Goal: Check status: Check status

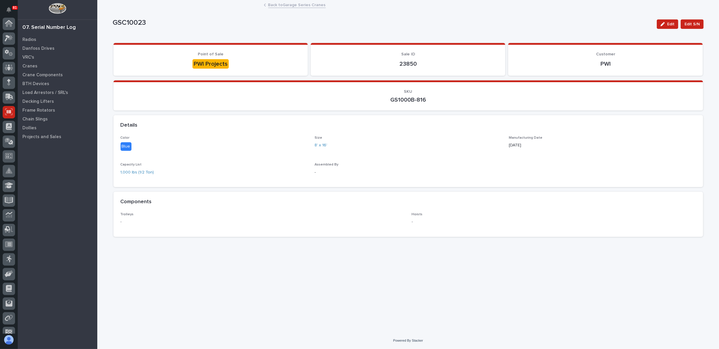
scroll to position [37, 0]
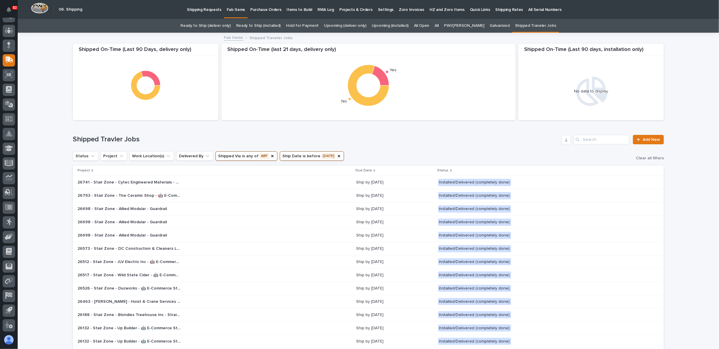
click at [313, 26] on link "Hold for Payment" at bounding box center [302, 26] width 33 height 14
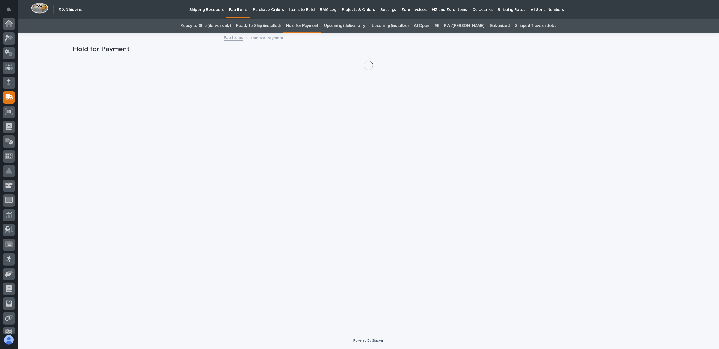
scroll to position [37, 0]
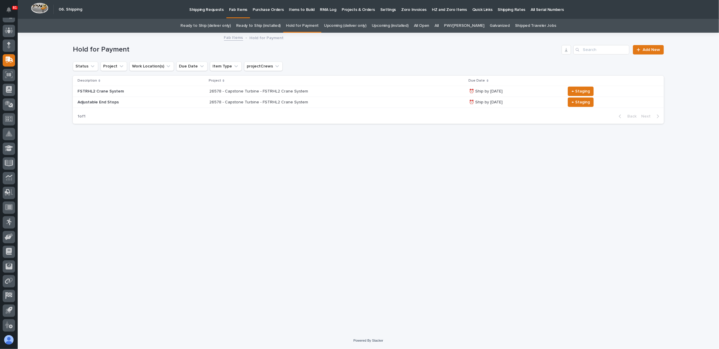
click at [267, 25] on link "Ready to Ship (installed)" at bounding box center [258, 26] width 44 height 14
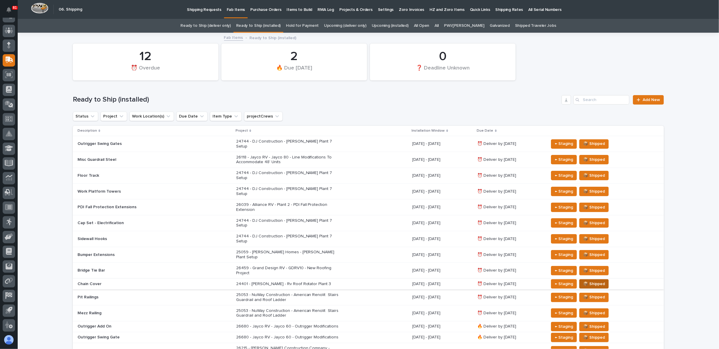
click at [598, 280] on span "📦 Shipped" at bounding box center [594, 283] width 22 height 7
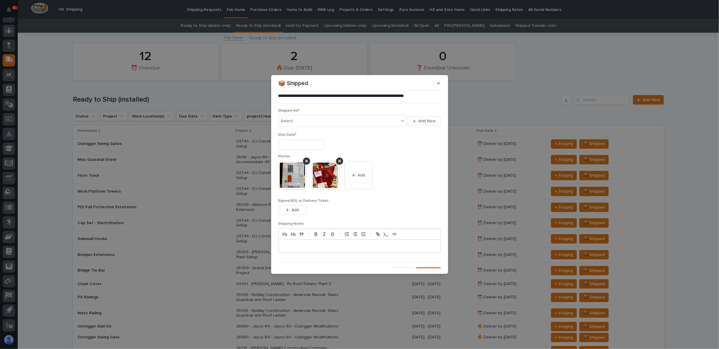
click at [438, 84] on icon "button" at bounding box center [438, 83] width 3 height 4
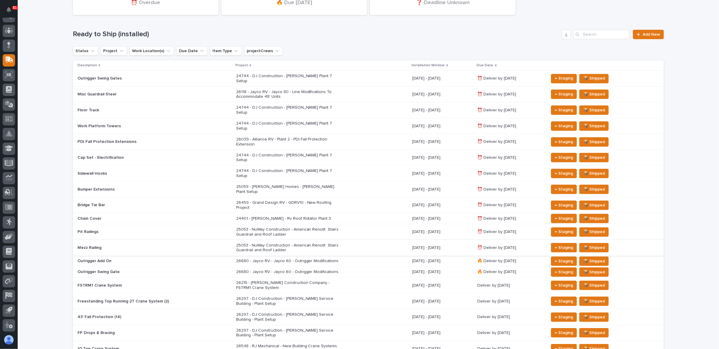
scroll to position [98, 0]
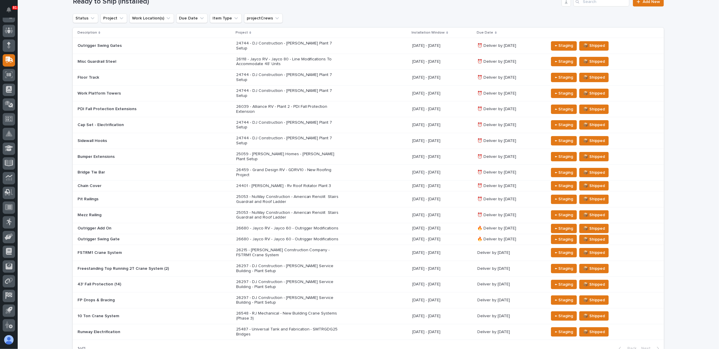
click at [336, 181] on div "24401 - Brinkley RV - Rv Roof Rotator Plant 3" at bounding box center [321, 186] width 171 height 10
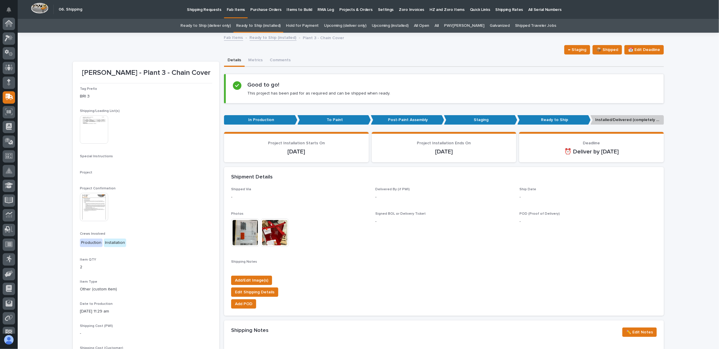
scroll to position [37, 0]
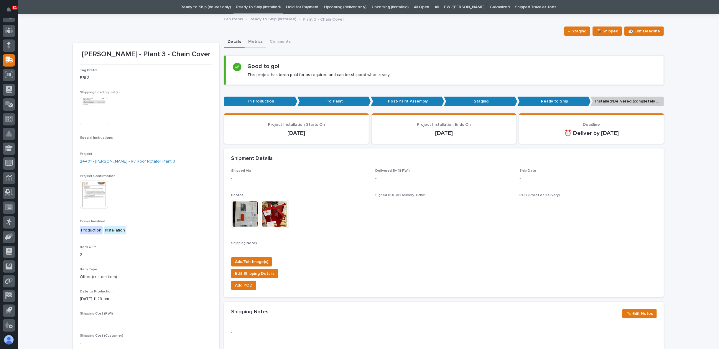
click at [252, 43] on button "Metrics" at bounding box center [256, 42] width 22 height 12
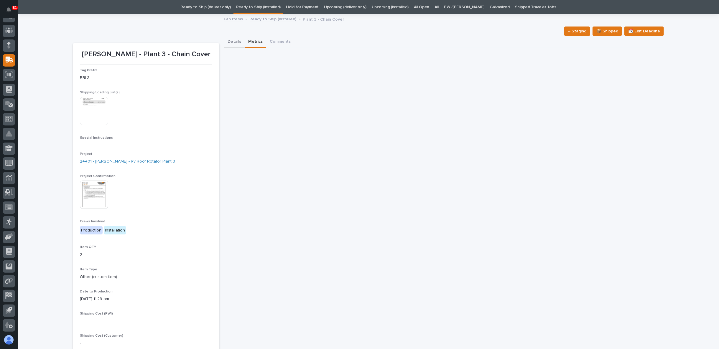
click at [234, 41] on button "Details" at bounding box center [234, 42] width 21 height 12
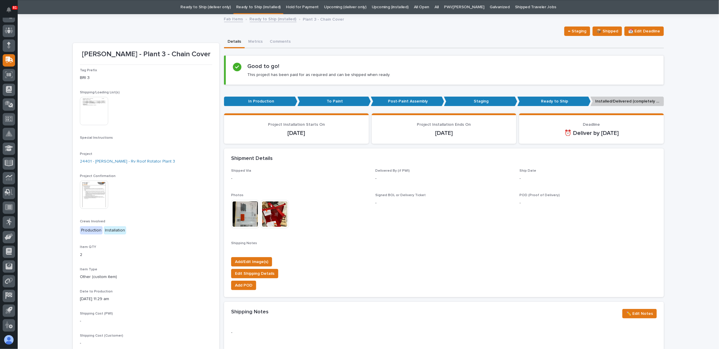
click at [267, 213] on img at bounding box center [274, 214] width 28 height 28
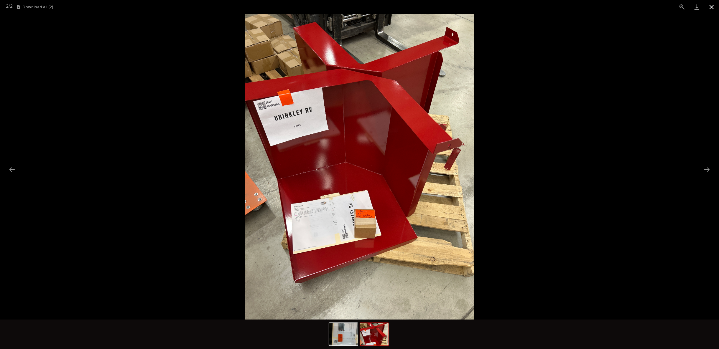
click at [713, 6] on button "Close gallery" at bounding box center [711, 7] width 15 height 14
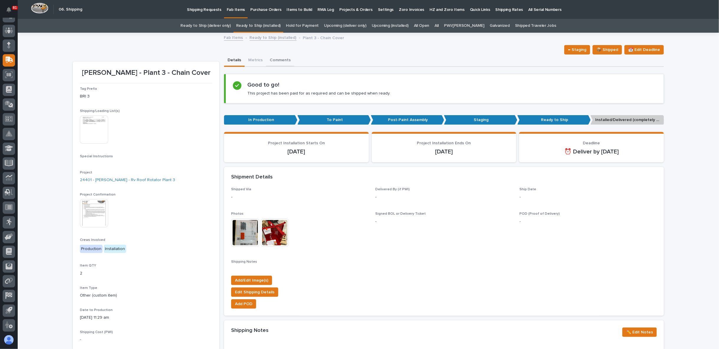
click at [272, 61] on button "Comments" at bounding box center [280, 61] width 28 height 12
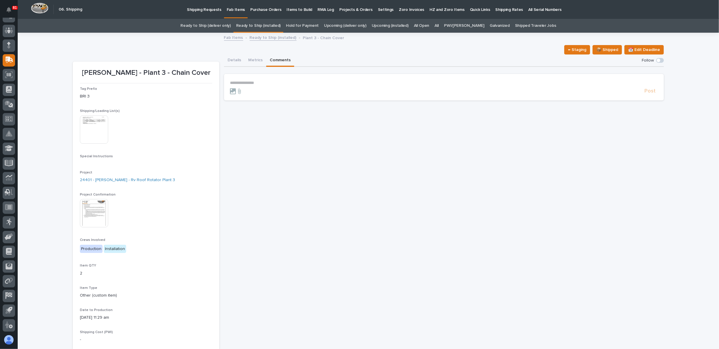
click at [266, 82] on p "**********" at bounding box center [444, 82] width 428 height 5
click at [647, 92] on span "Post" at bounding box center [649, 93] width 11 height 7
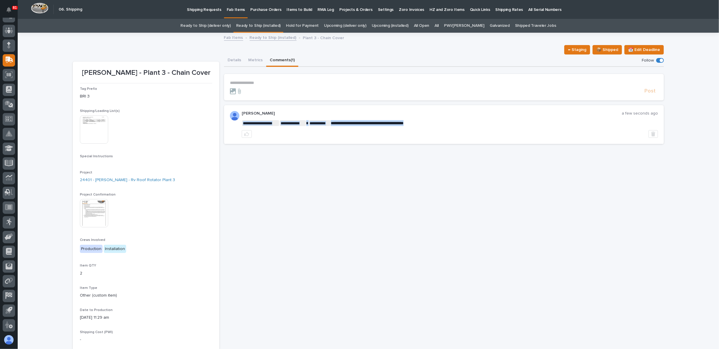
drag, startPoint x: 423, startPoint y: 121, endPoint x: 420, endPoint y: 119, distance: 3.4
click at [296, 204] on div "**********" at bounding box center [444, 225] width 440 height 341
drag, startPoint x: 234, startPoint y: 59, endPoint x: 238, endPoint y: 62, distance: 5.1
click at [234, 59] on button "Details" at bounding box center [234, 61] width 21 height 12
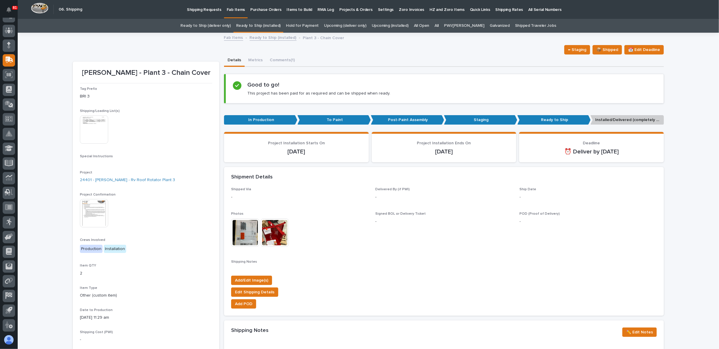
click at [256, 39] on link "Ready to Ship (installed)" at bounding box center [273, 37] width 47 height 7
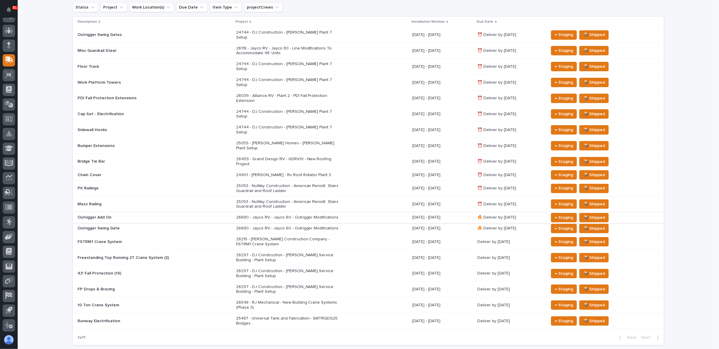
scroll to position [117, 0]
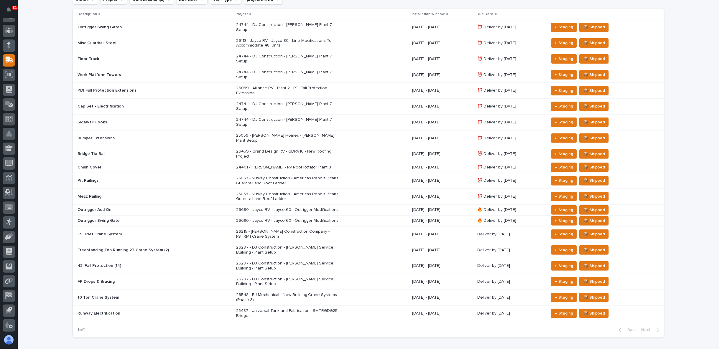
click at [263, 176] on p "25053 - NuWay Construction - American Renolit Stairs Guardrail and Roof Ladder" at bounding box center [287, 181] width 103 height 10
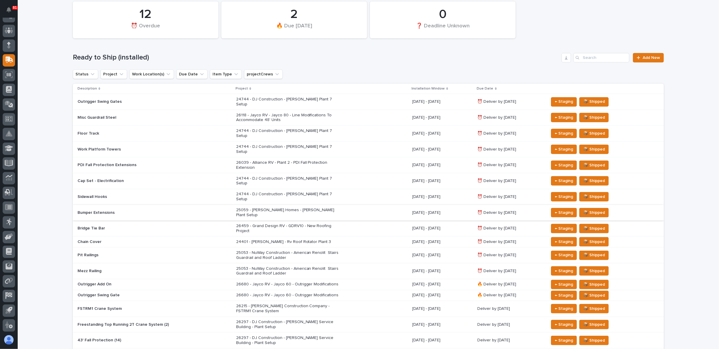
scroll to position [51, 0]
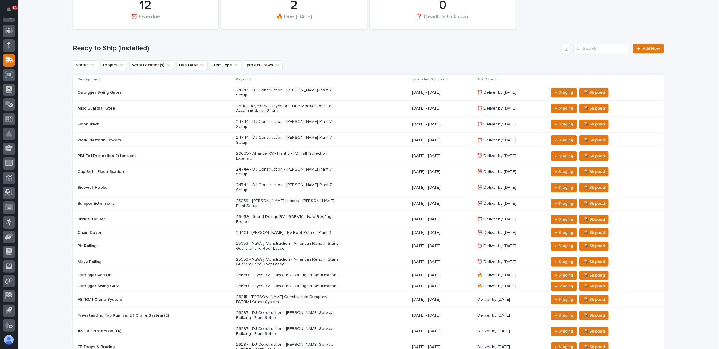
click at [260, 257] on p "25053 - NuWay Construction - American Renolit Stairs Guardrail and Roof Ladder" at bounding box center [287, 262] width 103 height 10
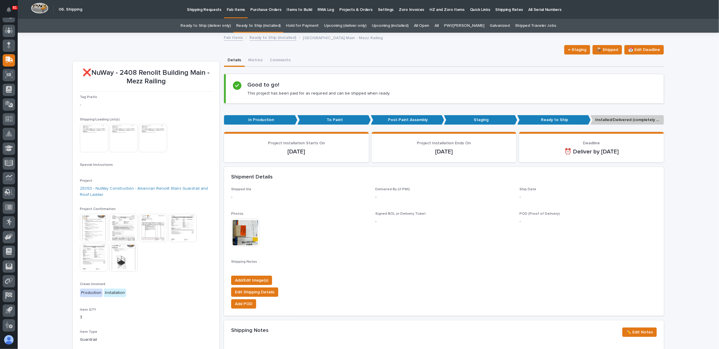
click at [266, 24] on link "Ready to Ship (installed)" at bounding box center [258, 26] width 44 height 14
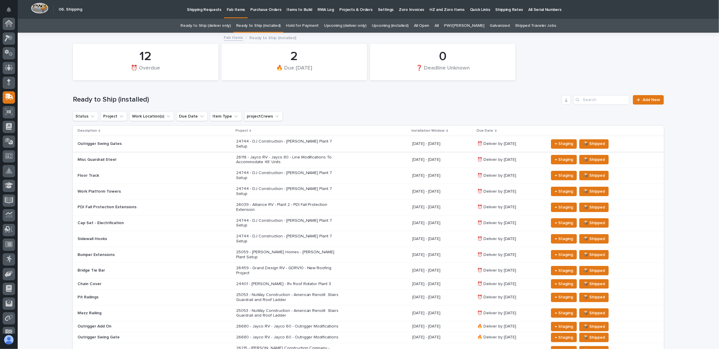
scroll to position [37, 0]
click at [259, 202] on p "26039 - Alliance RV - Plant 2 - PDI Fall Protection Extension" at bounding box center [287, 207] width 103 height 10
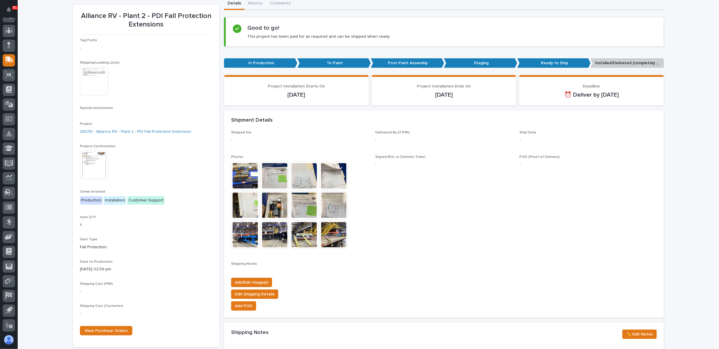
scroll to position [65, 0]
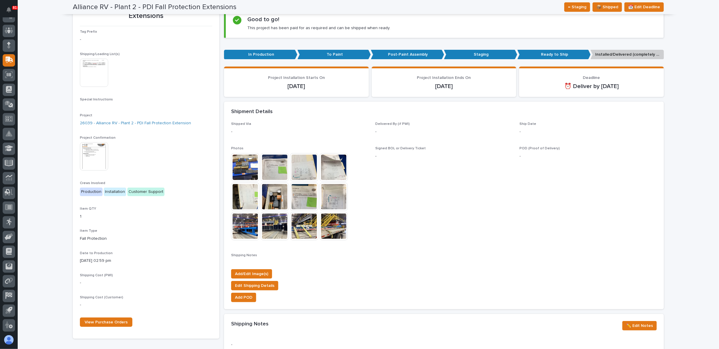
drag, startPoint x: 348, startPoint y: 223, endPoint x: 393, endPoint y: 248, distance: 52.4
click at [393, 248] on div "Shipped Via - Delivered By (if PWI) - Ship Date - Photos This file cannot be op…" at bounding box center [443, 193] width 425 height 143
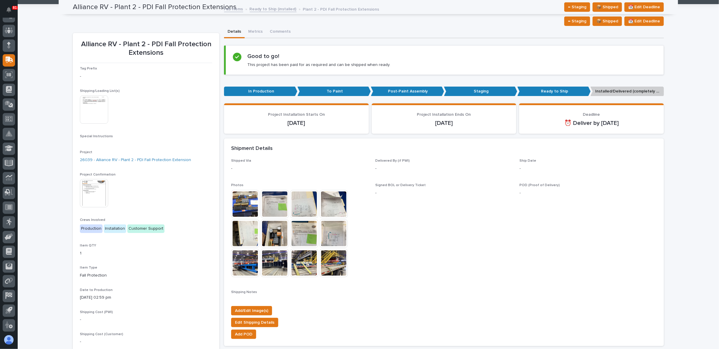
scroll to position [0, 0]
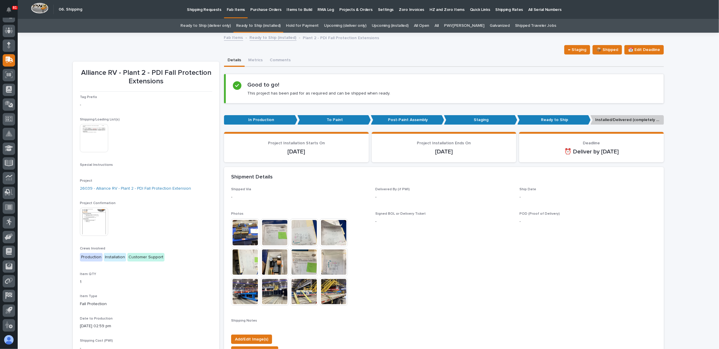
click at [96, 133] on img at bounding box center [94, 138] width 28 height 28
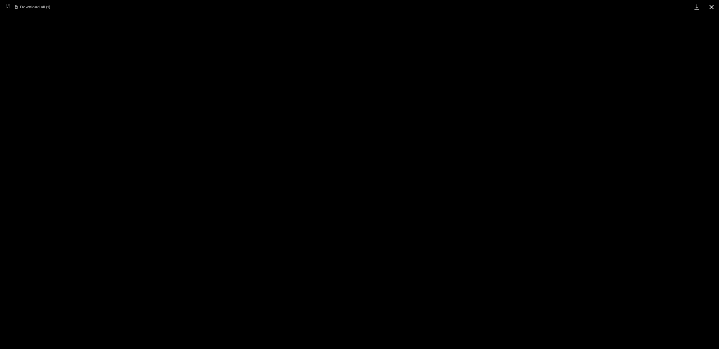
click at [714, 6] on button "Close gallery" at bounding box center [711, 7] width 15 height 14
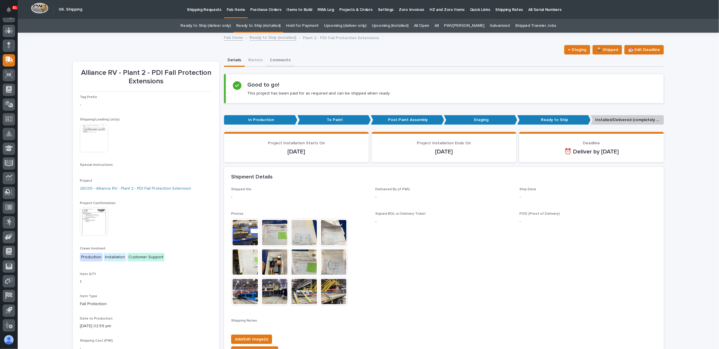
click at [269, 58] on button "Comments" at bounding box center [280, 61] width 28 height 12
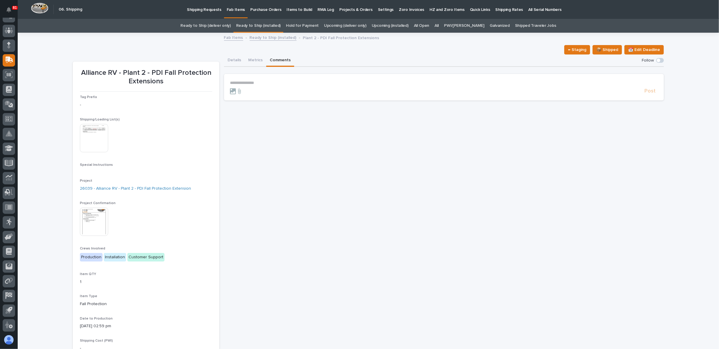
click at [261, 83] on p "**********" at bounding box center [444, 82] width 428 height 5
click at [283, 37] on link "Ready to Ship (installed)" at bounding box center [273, 37] width 47 height 7
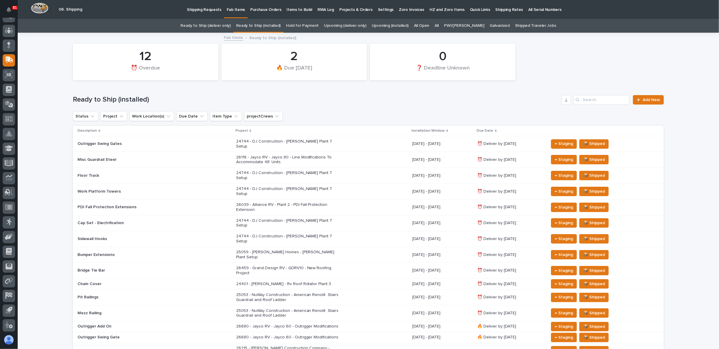
click at [214, 25] on link "Ready to Ship (deliver only)" at bounding box center [205, 26] width 50 height 14
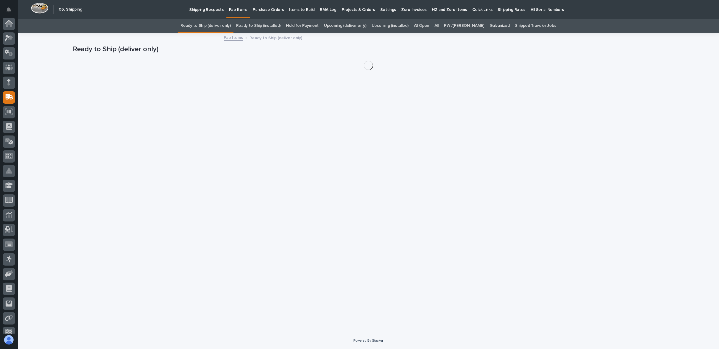
scroll to position [37, 0]
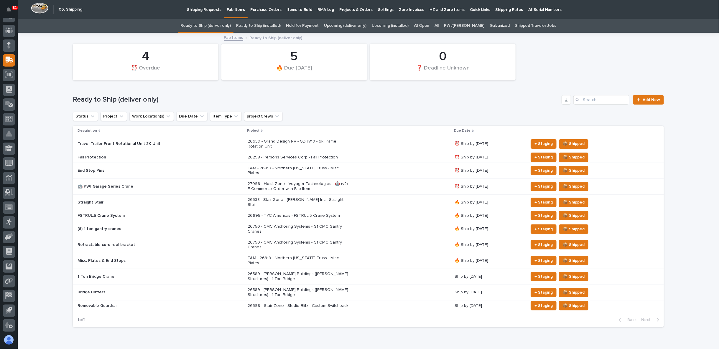
click at [277, 184] on p "27099 - Hoist Zone - Voyager Technologies - 🤖 (v2) E-Commerce Order with Fab It…" at bounding box center [298, 186] width 103 height 10
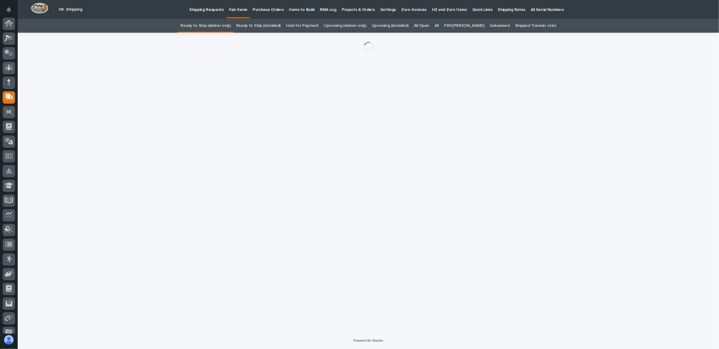
scroll to position [37, 0]
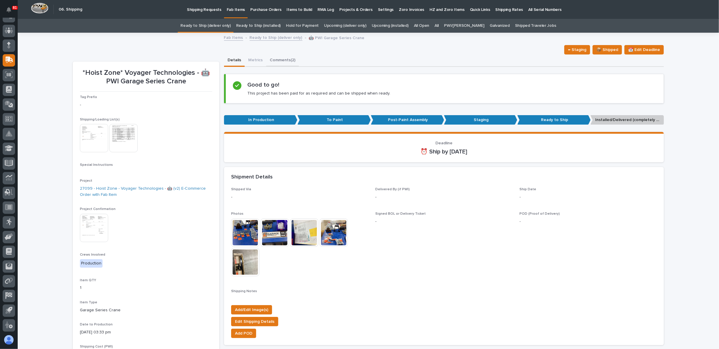
click at [278, 62] on button "Comments (2)" at bounding box center [282, 61] width 33 height 12
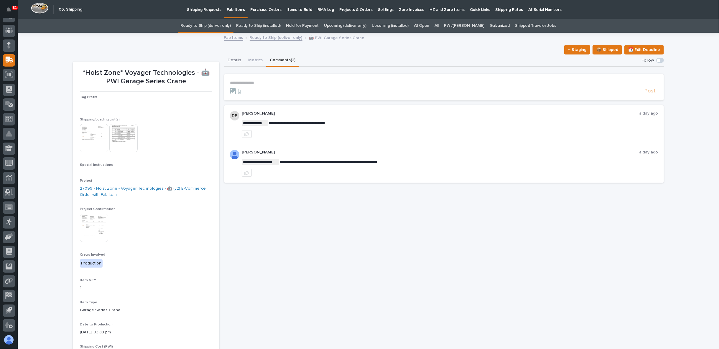
click at [232, 58] on button "Details" at bounding box center [234, 61] width 21 height 12
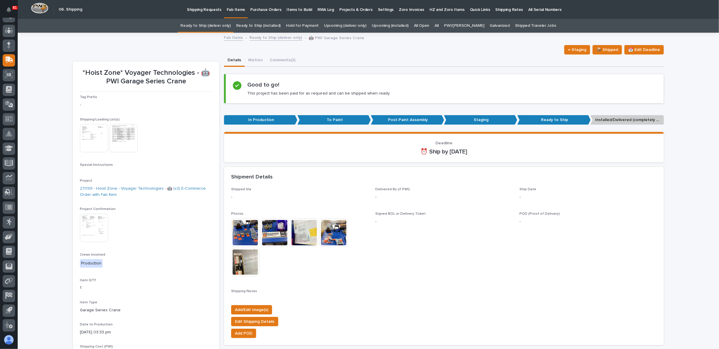
click at [263, 38] on link "Ready to Ship (deliver only)" at bounding box center [276, 37] width 53 height 7
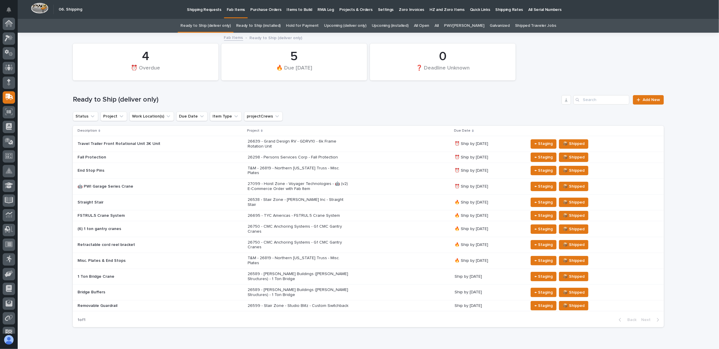
scroll to position [37, 0]
drag, startPoint x: 263, startPoint y: 237, endPoint x: 57, endPoint y: 233, distance: 206.6
click at [55, 233] on div "Loading... Saving… Loading... Saving… 0 ❓ Deadline Unknown 4 ⏰ Overdue 5 🔥 Due …" at bounding box center [368, 197] width 701 height 329
click at [156, 211] on div "FSTRUL.5 Crane System" at bounding box center [159, 216] width 165 height 10
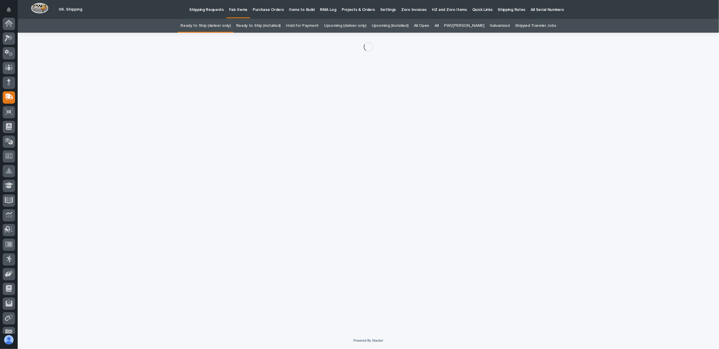
scroll to position [37, 0]
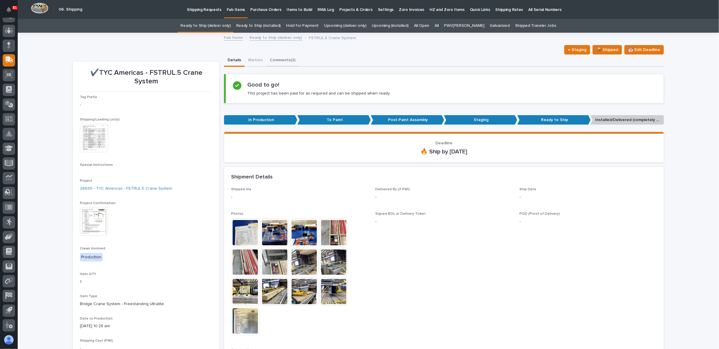
click at [283, 61] on button "Comments (2)" at bounding box center [282, 61] width 33 height 12
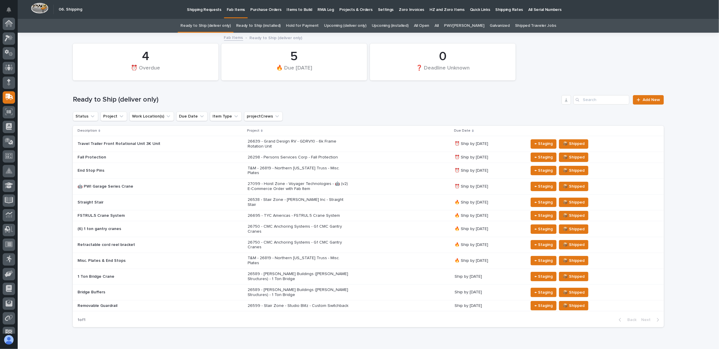
scroll to position [37, 0]
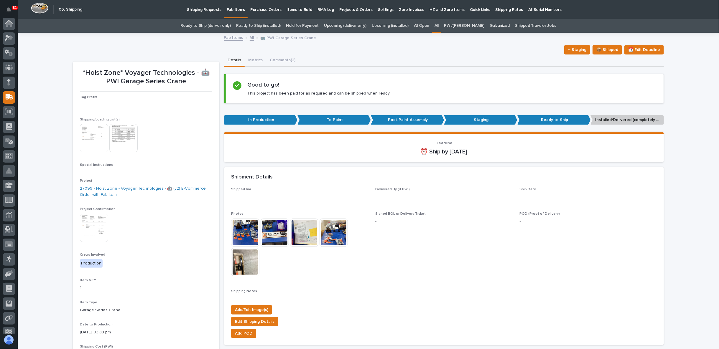
scroll to position [37, 0]
click at [249, 262] on img at bounding box center [245, 262] width 28 height 28
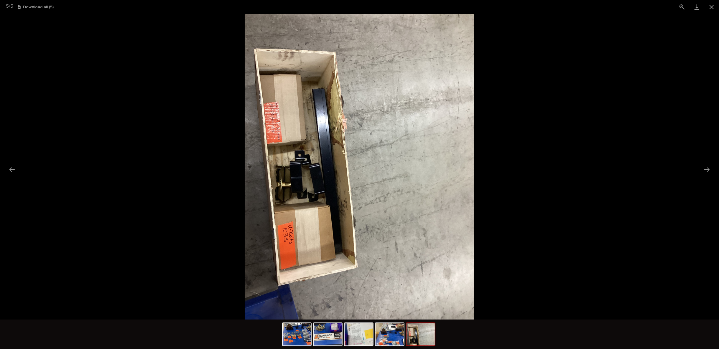
scroll to position [0, 0]
click at [527, 200] on picture at bounding box center [359, 167] width 719 height 306
